Goal: Task Accomplishment & Management: Manage account settings

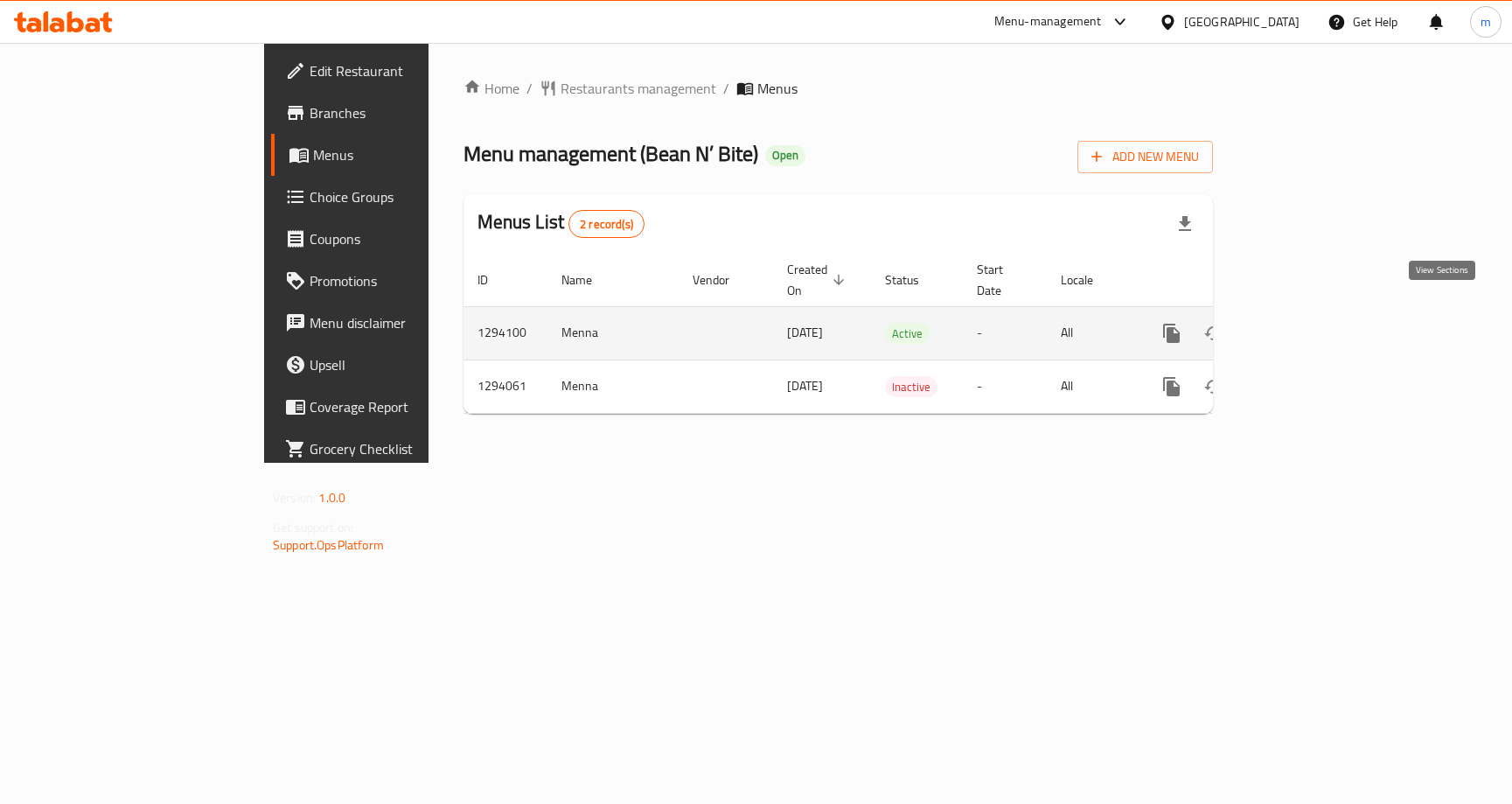
click at [1309, 323] on icon "enhanced table" at bounding box center [1298, 333] width 21 height 21
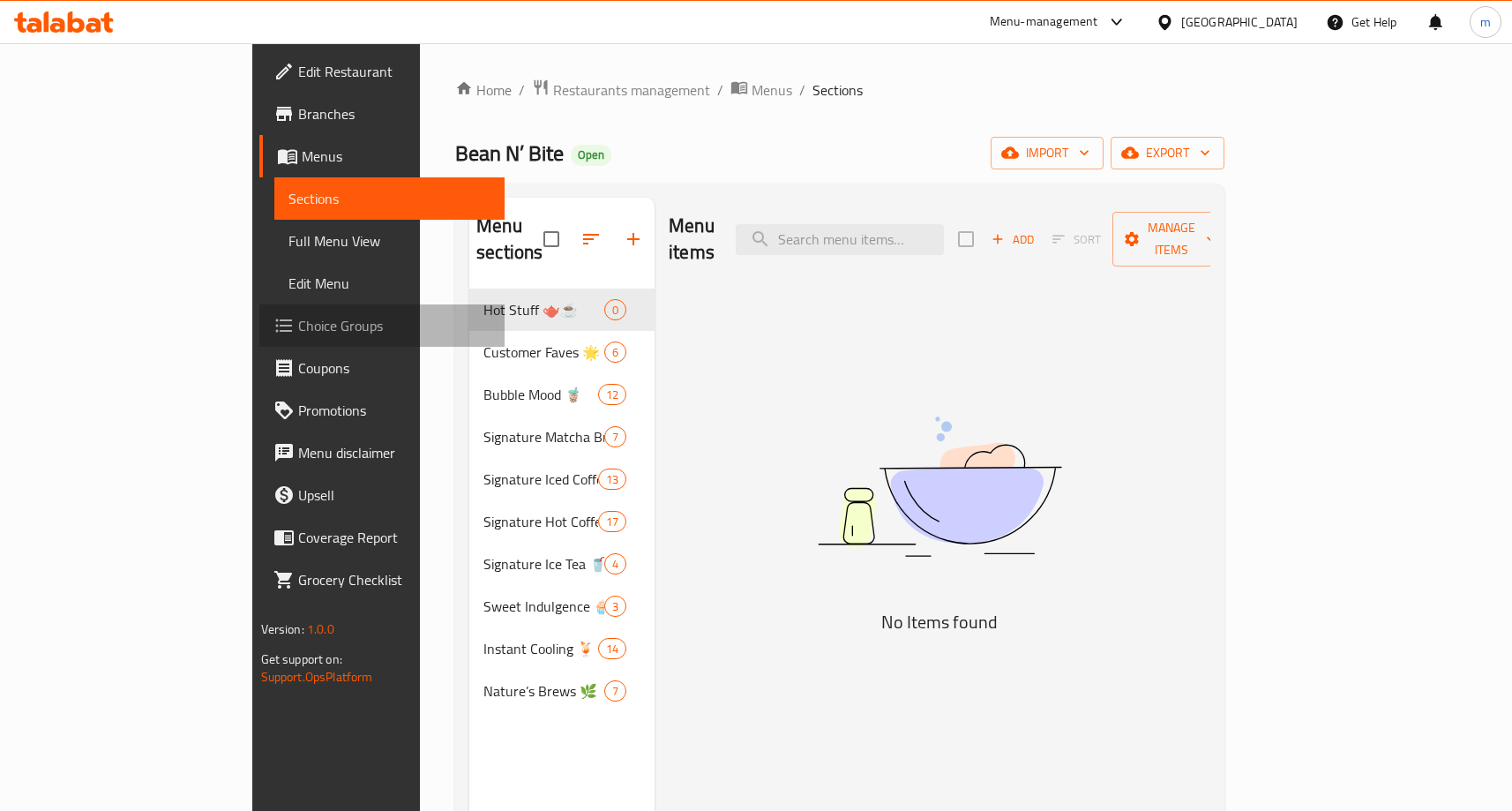
click at [259, 341] on link "Choice Groups" at bounding box center [382, 325] width 245 height 42
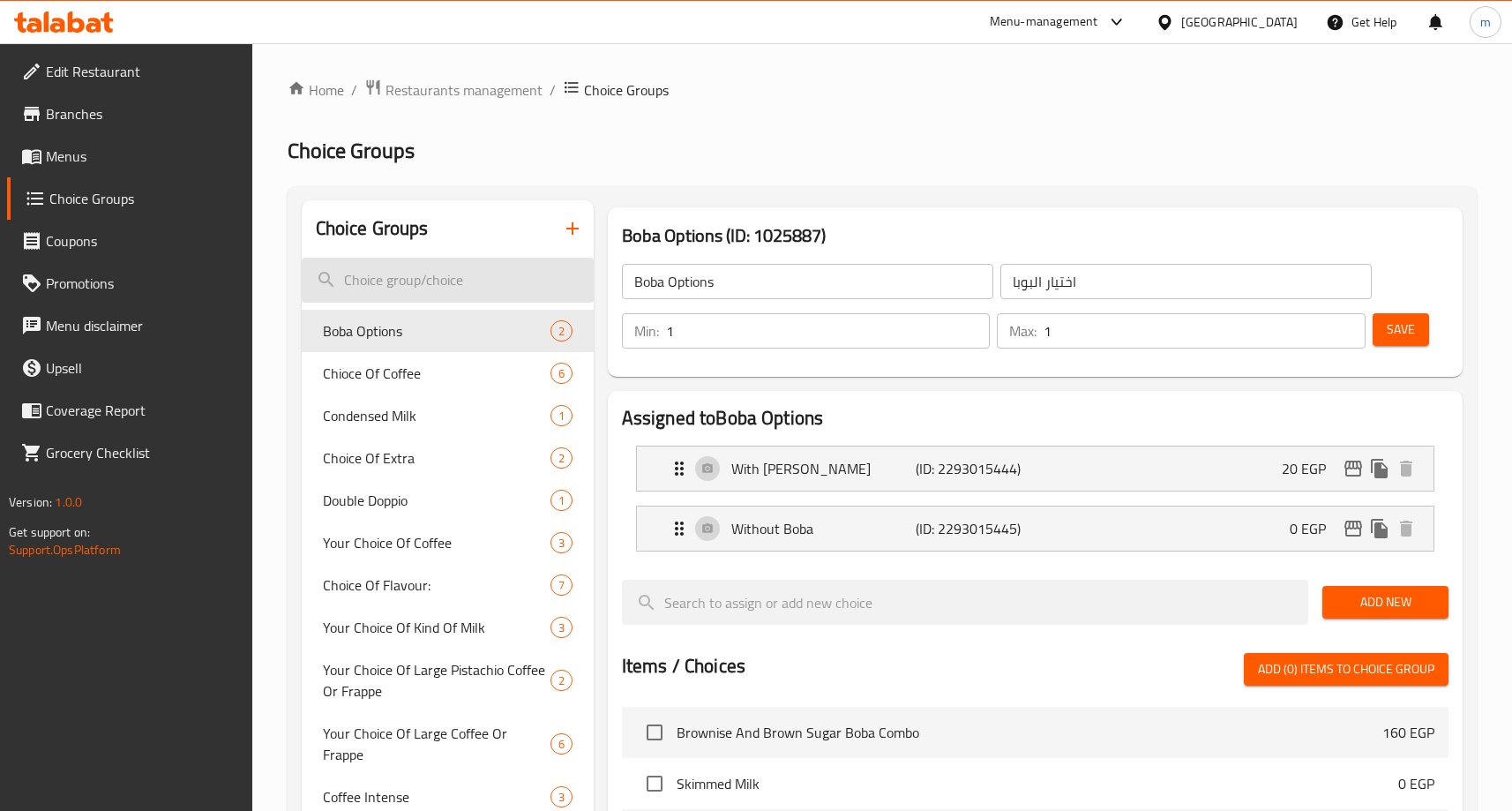
click at [463, 280] on input "search" at bounding box center [448, 279] width 292 height 45
paste input "767366"
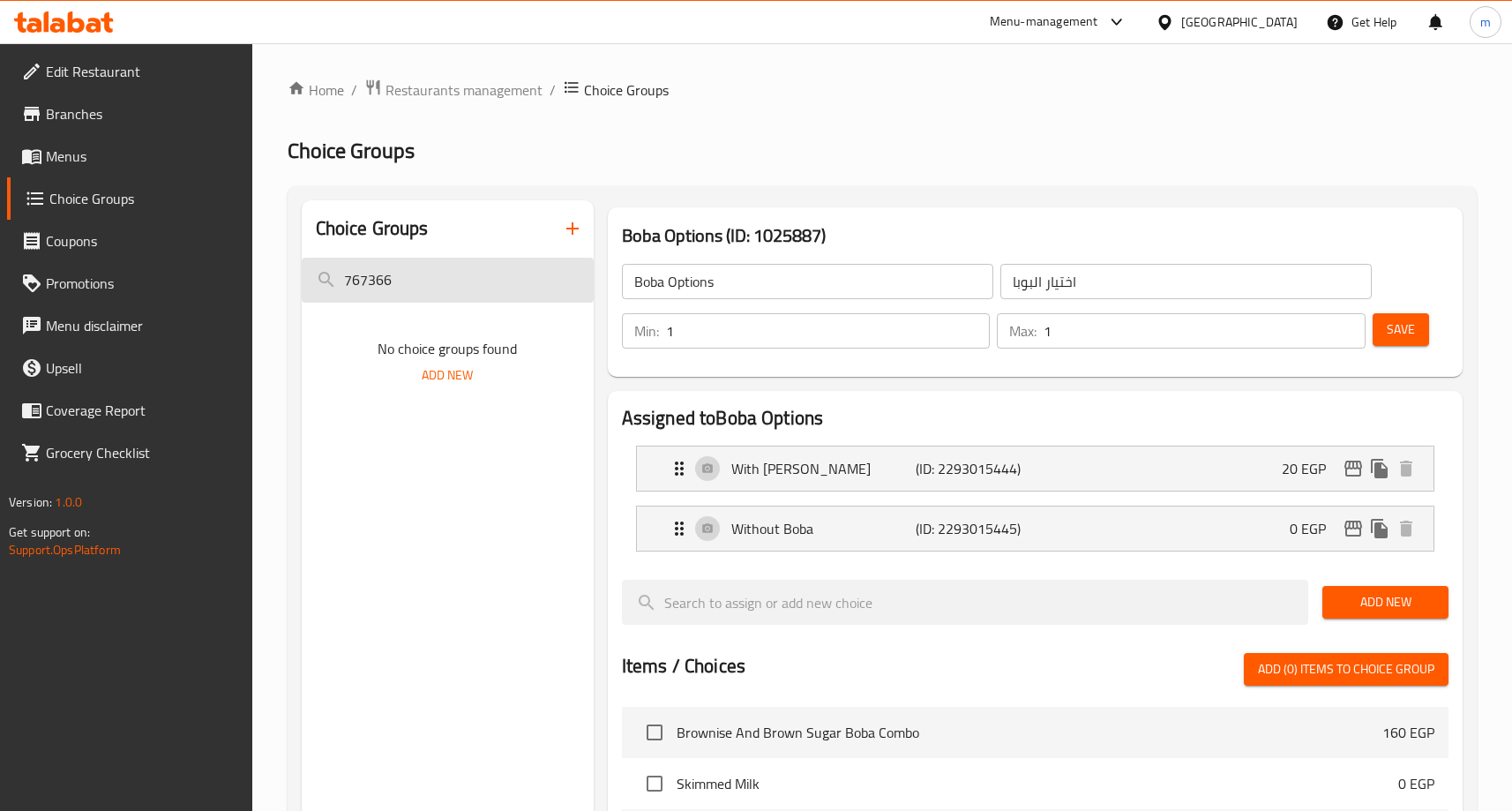
click at [423, 264] on input "767366" at bounding box center [448, 279] width 292 height 45
click at [422, 265] on input "767366" at bounding box center [448, 279] width 292 height 45
paste input "Coffee Intensity - Custom"
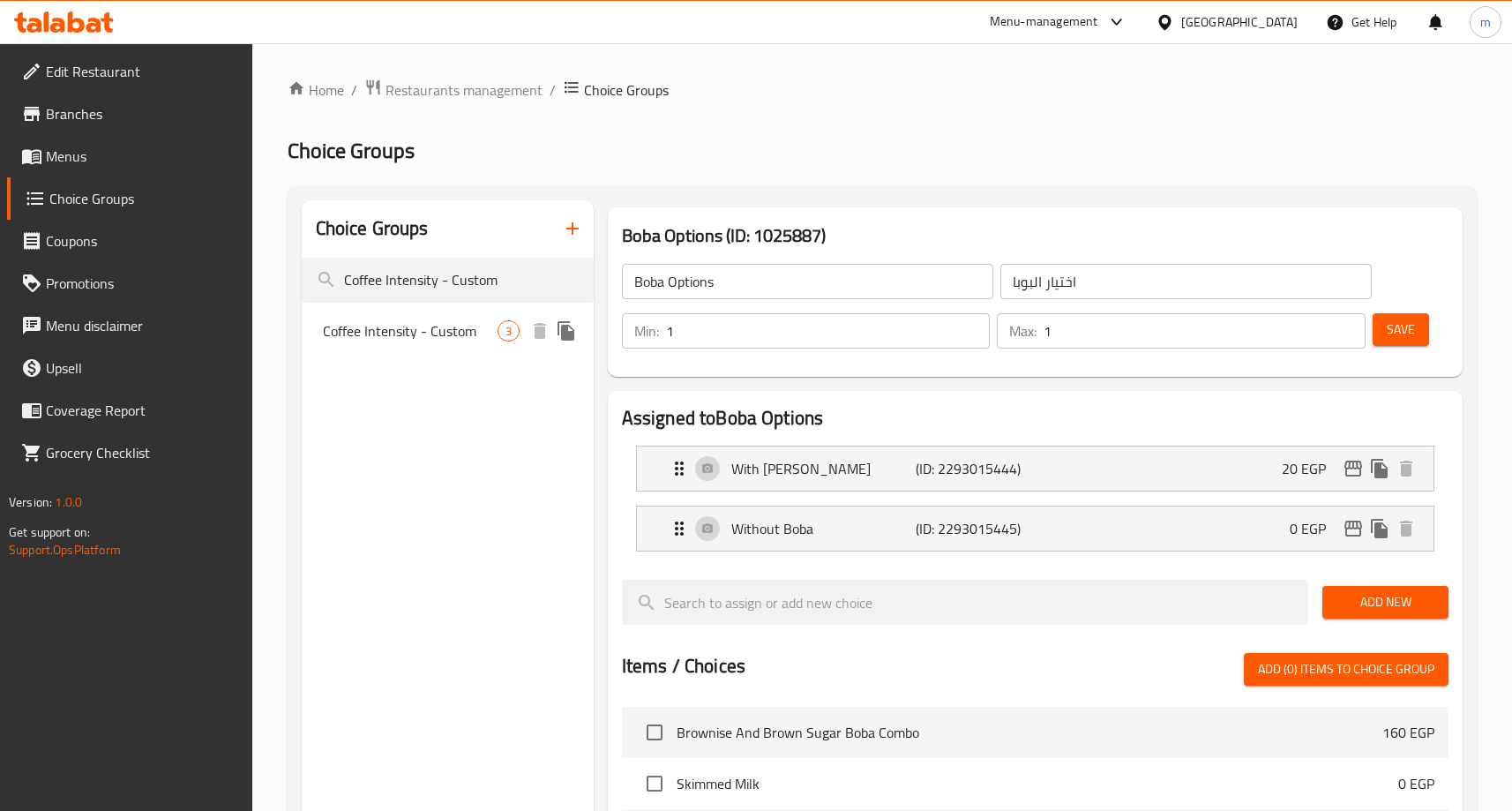
type input "Coffee Intensity - Custom"
click at [478, 329] on span "Coffee Intensity - Custom" at bounding box center [410, 330] width 175 height 21
type input "Coffee Intensity - Custom"
type input "كثافة القهوة - مخصصة"
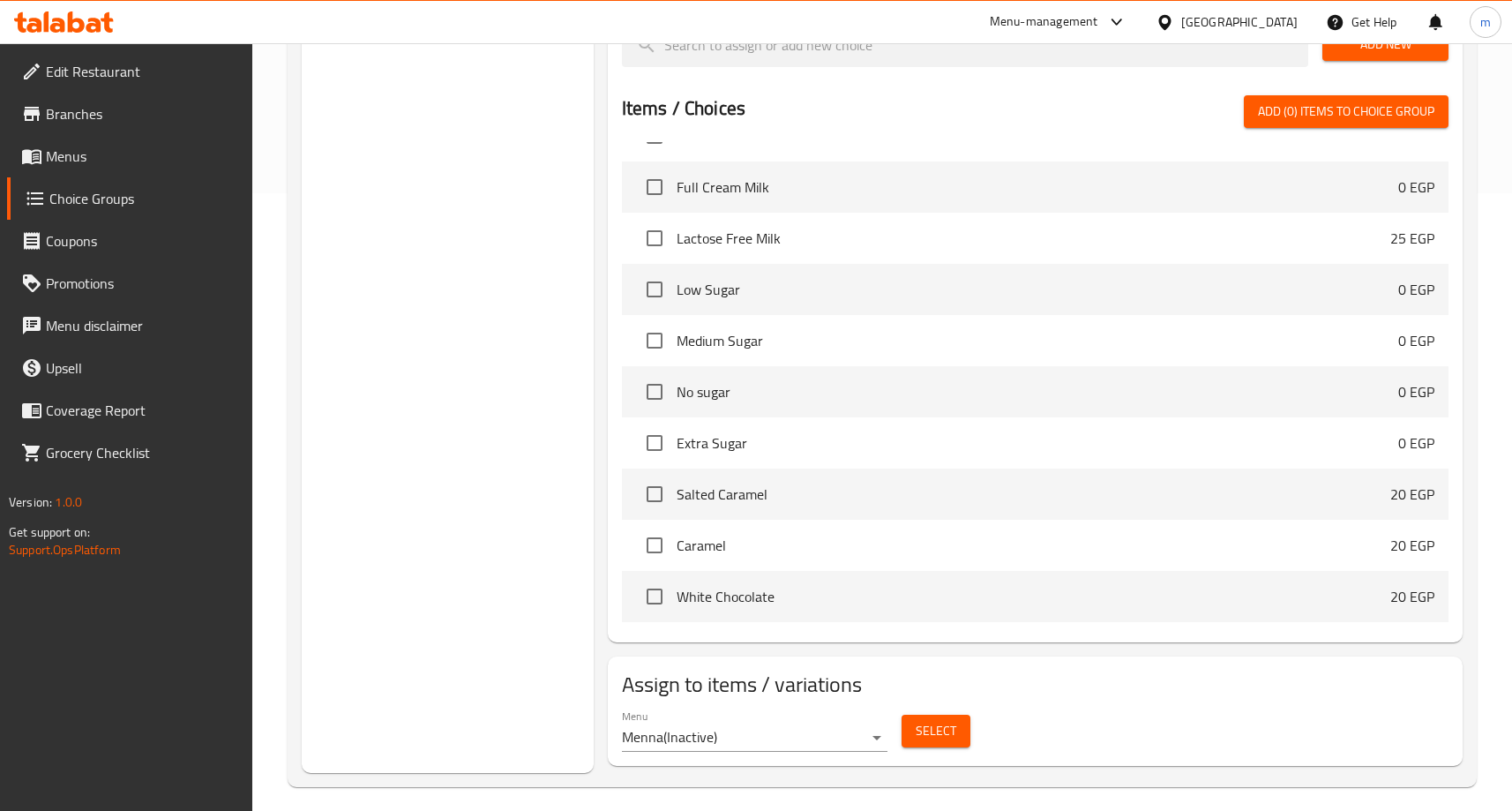
scroll to position [177, 0]
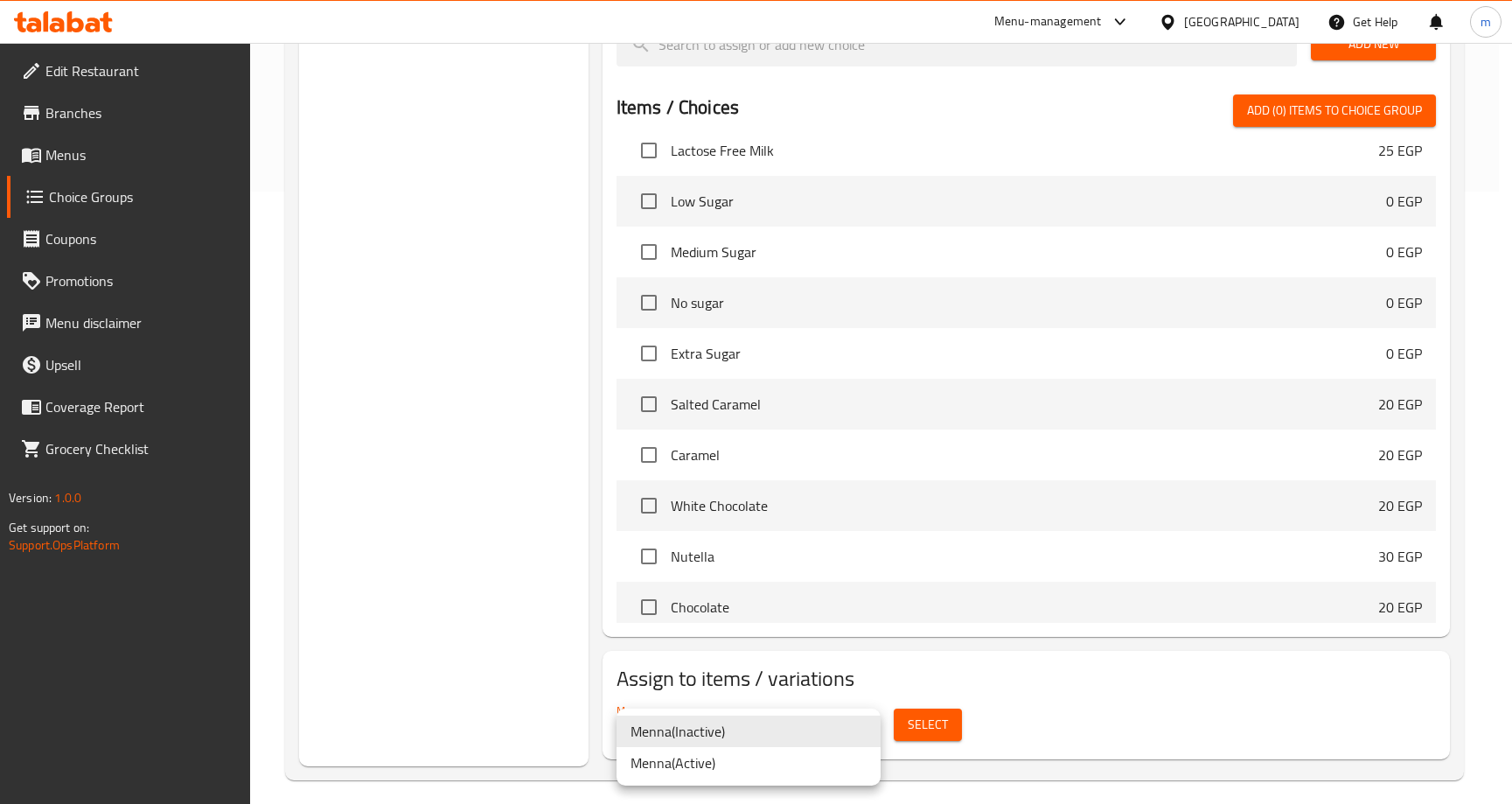
click at [709, 758] on li "[PERSON_NAME] ( Active )" at bounding box center [748, 762] width 264 height 32
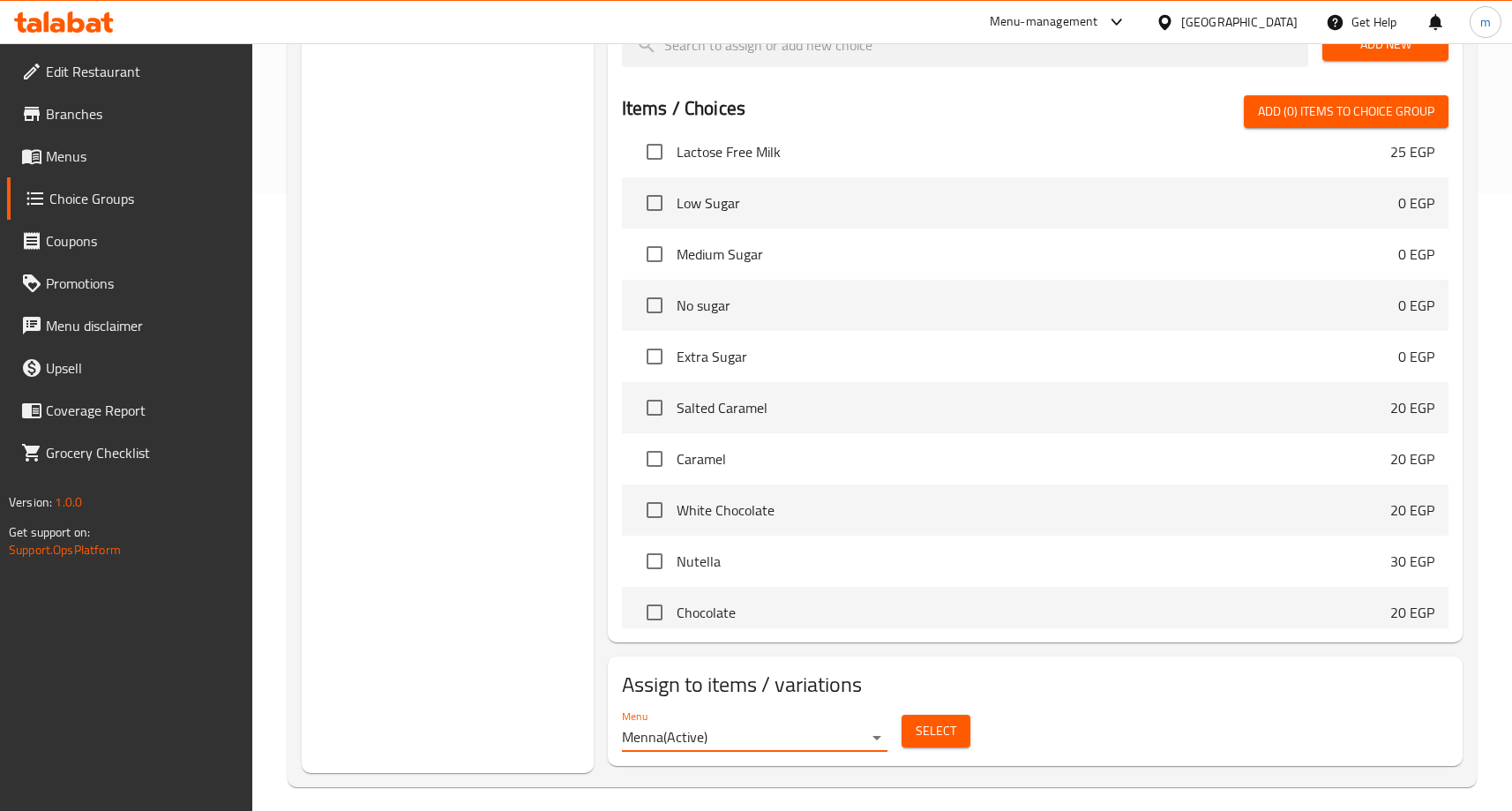
click at [938, 730] on span "Select" at bounding box center [935, 730] width 40 height 22
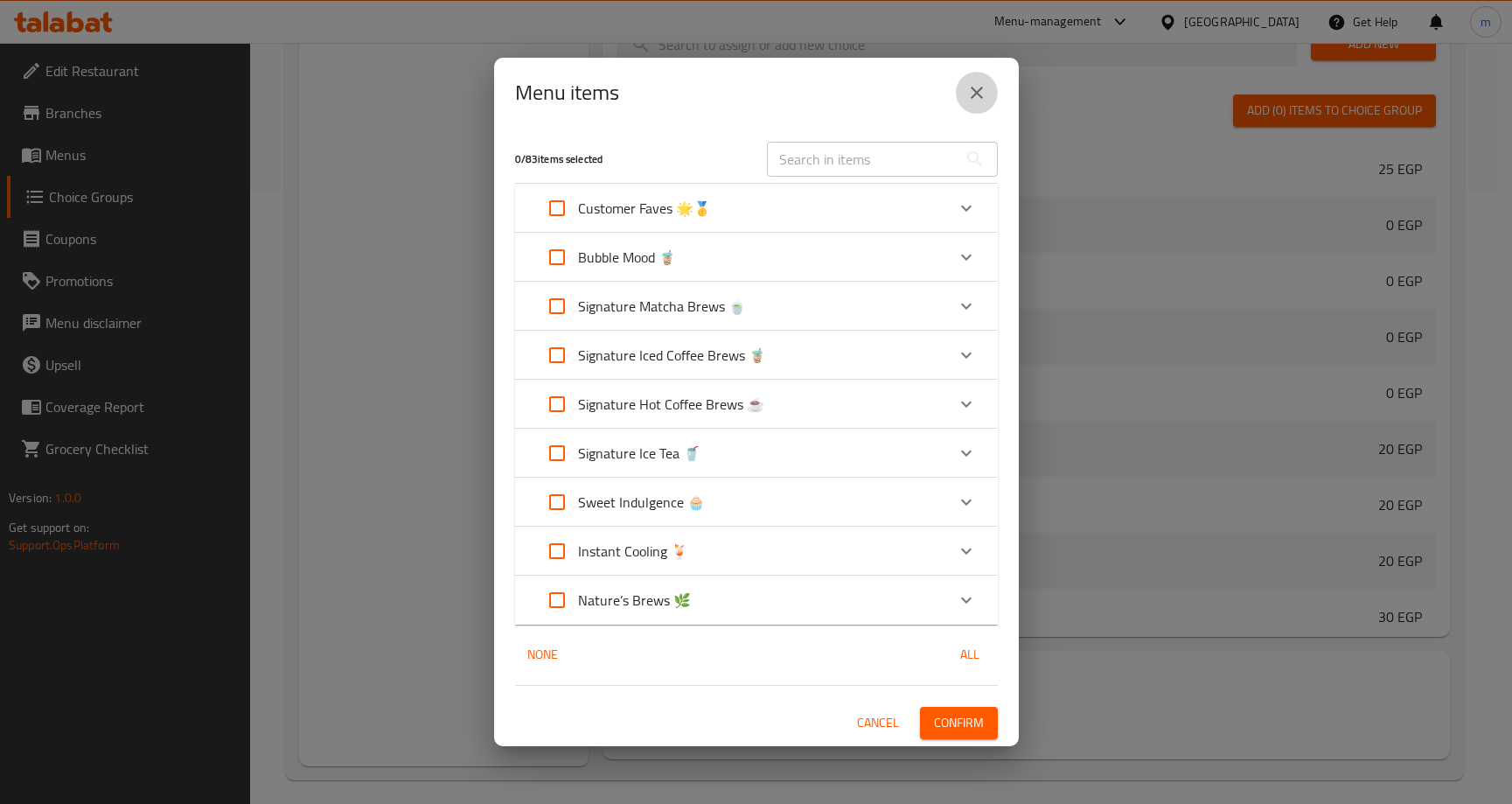
click at [978, 89] on icon "close" at bounding box center [977, 93] width 21 height 21
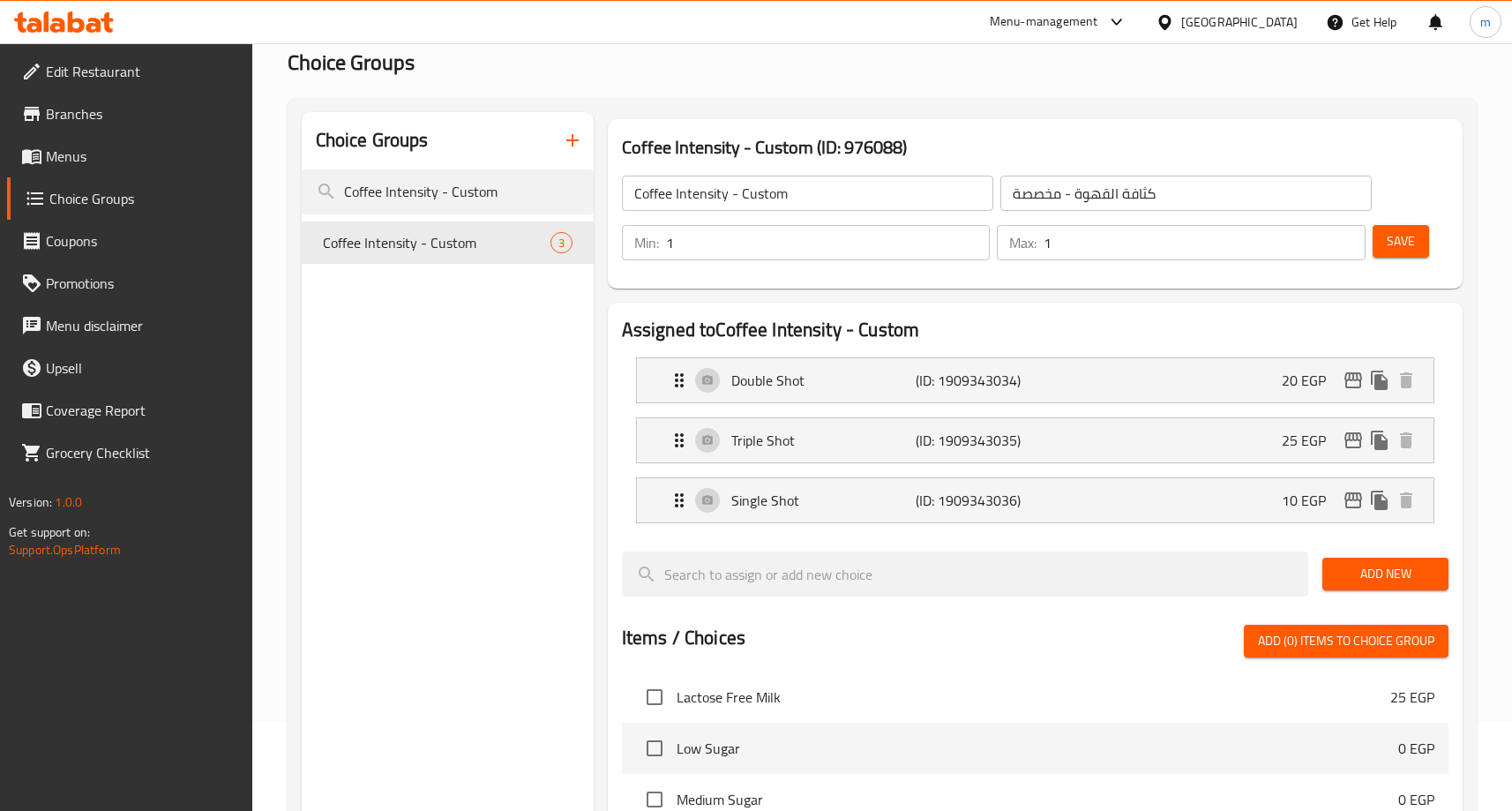
scroll to position [0, 0]
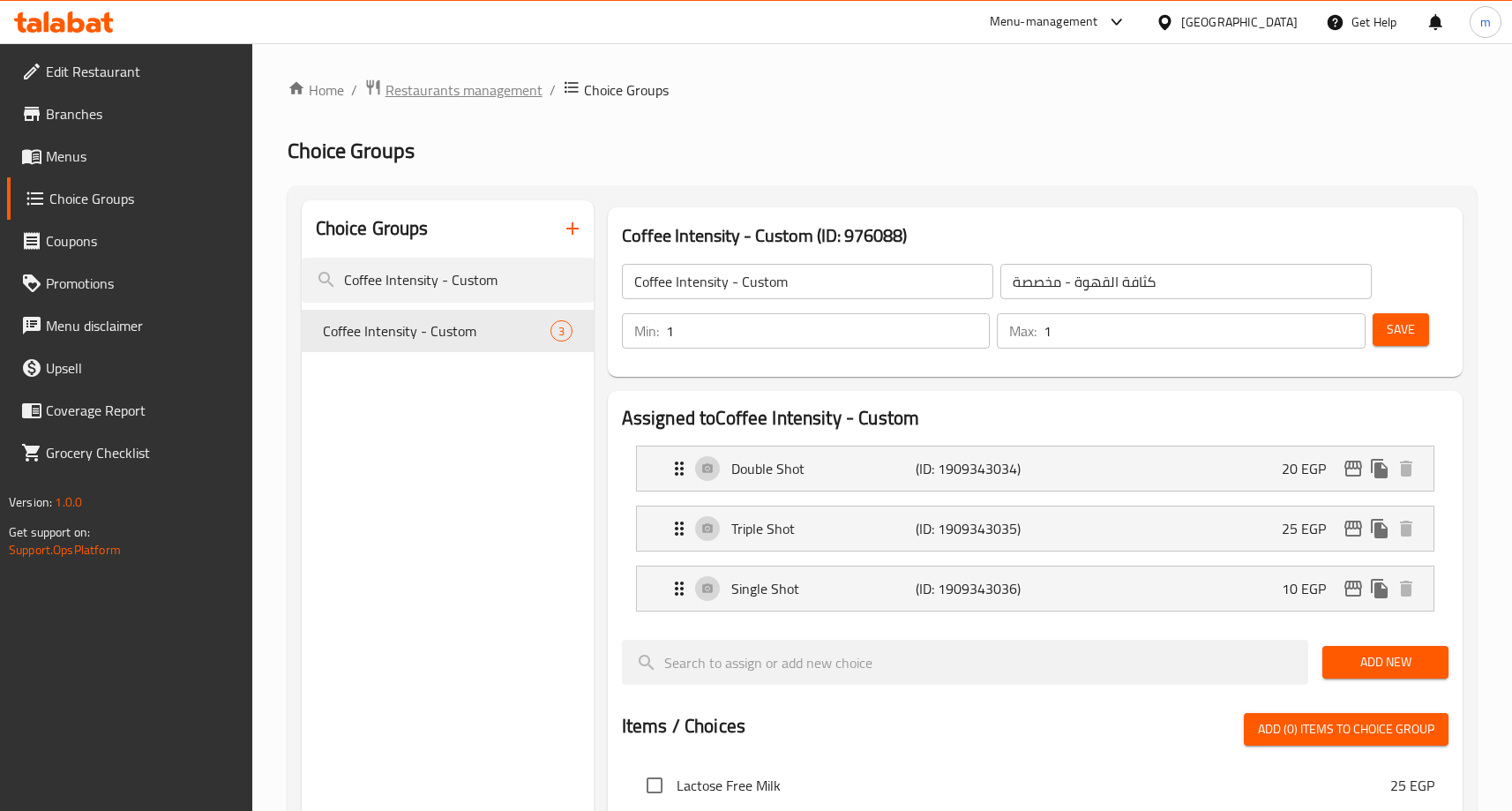
click at [438, 81] on span "Restaurants management" at bounding box center [464, 90] width 157 height 21
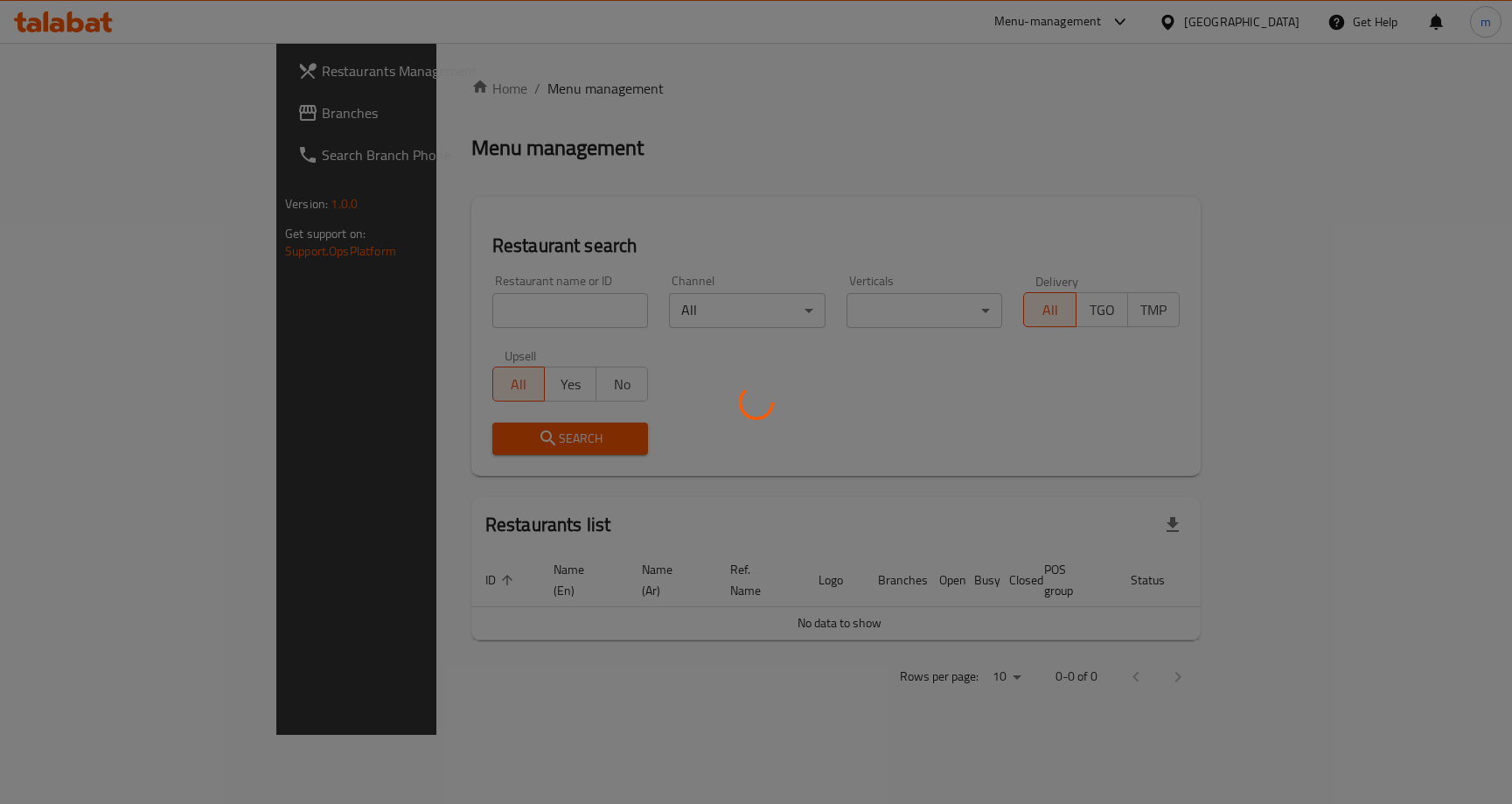
click at [83, 103] on div at bounding box center [756, 402] width 1512 height 804
click at [82, 103] on div at bounding box center [756, 402] width 1512 height 804
click at [100, 110] on div at bounding box center [756, 402] width 1512 height 804
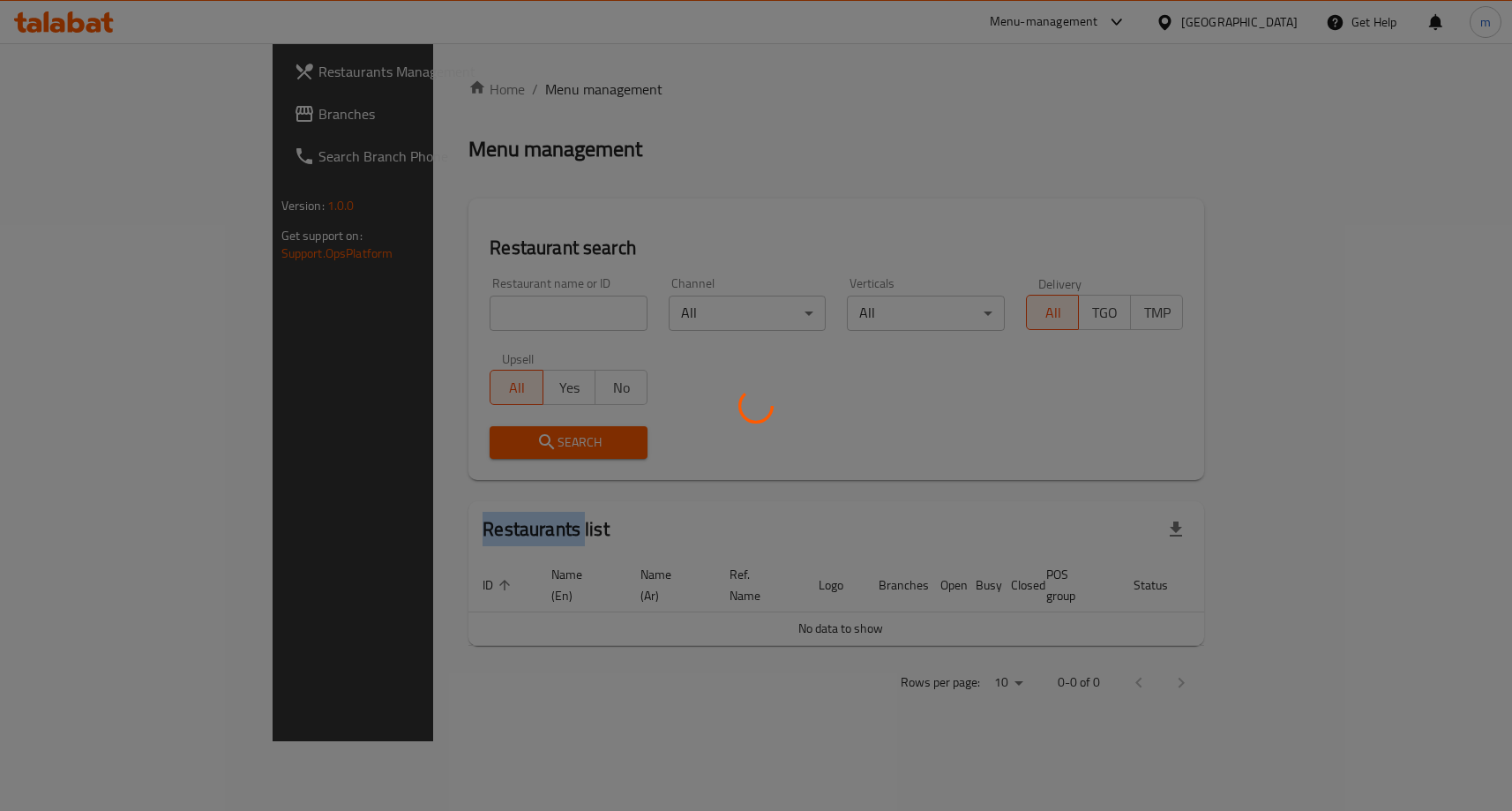
click at [101, 111] on div at bounding box center [756, 406] width 1512 height 811
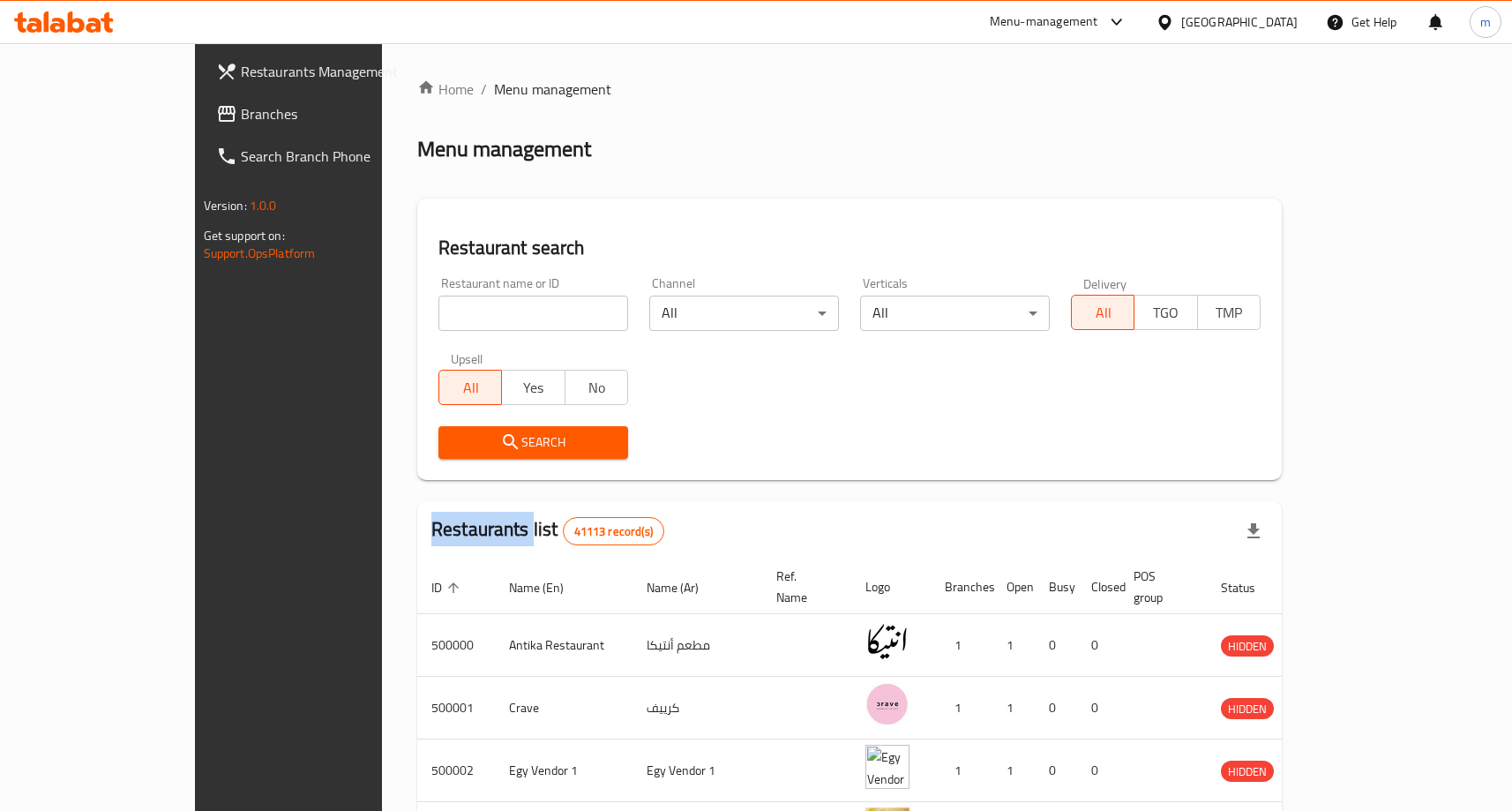
click at [241, 111] on span "Branches" at bounding box center [337, 114] width 192 height 21
